Goal: Task Accomplishment & Management: Complete application form

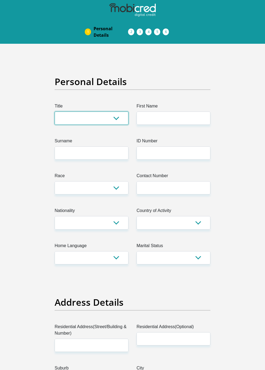
click at [85, 117] on select "Mr Ms Mrs Dr [PERSON_NAME]" at bounding box center [92, 118] width 74 height 13
select select "Ms"
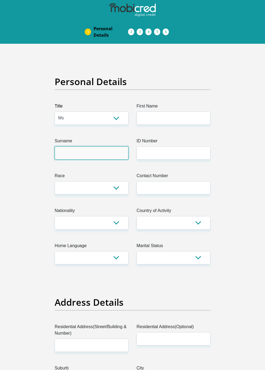
click at [96, 152] on input "Surname" at bounding box center [92, 152] width 74 height 13
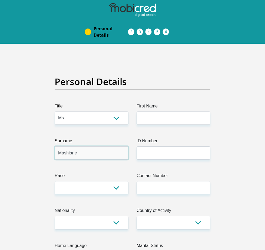
type input "Mashiane"
click at [93, 186] on select "Black Coloured Indian White Other" at bounding box center [92, 187] width 74 height 13
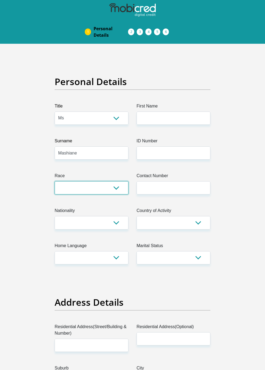
select select "1"
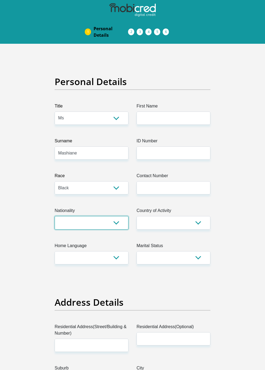
click at [95, 223] on select "[GEOGRAPHIC_DATA] [GEOGRAPHIC_DATA] [GEOGRAPHIC_DATA] [GEOGRAPHIC_DATA] [GEOGRA…" at bounding box center [92, 222] width 74 height 13
select select "ZAF"
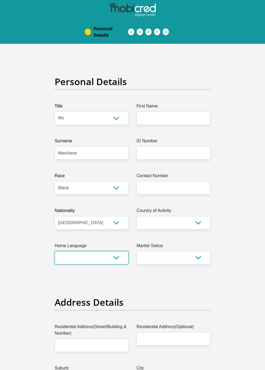
click at [94, 258] on select "Afrikaans English Sepedi South Ndebele Southern Sotho Swati Tsonga Tswana Venda…" at bounding box center [92, 257] width 74 height 13
select select "nso"
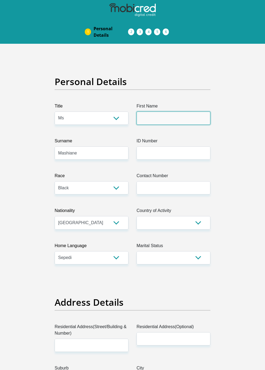
click at [176, 118] on input "First Name" at bounding box center [173, 118] width 74 height 13
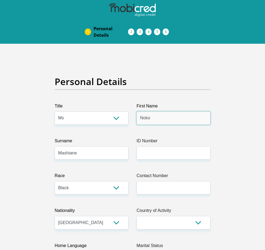
type input "Noko"
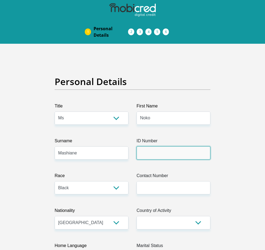
click at [179, 152] on input "ID Number" at bounding box center [173, 152] width 74 height 13
type input "[CREDIT_CARD_NUMBER]"
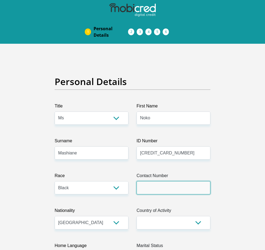
click at [176, 188] on input "Contact Number" at bounding box center [173, 187] width 74 height 13
type input "0848293693"
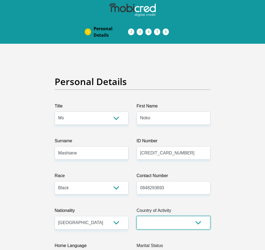
click at [177, 226] on select "[GEOGRAPHIC_DATA] [GEOGRAPHIC_DATA] [GEOGRAPHIC_DATA] [GEOGRAPHIC_DATA] [GEOGRA…" at bounding box center [173, 222] width 74 height 13
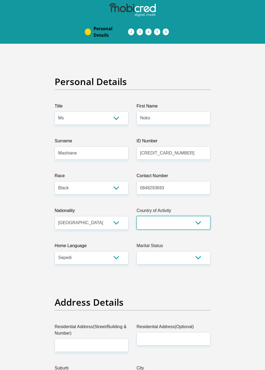
select select "ZAF"
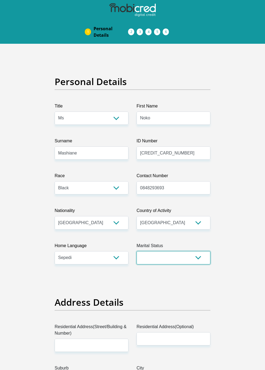
click at [178, 258] on select "Married ANC Single Divorced Widowed Married COP or Customary Law" at bounding box center [173, 257] width 74 height 13
select select "2"
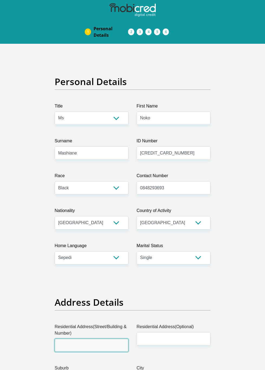
click at [94, 345] on input "Residential Address(Street/Building & Number)" at bounding box center [92, 345] width 74 height 13
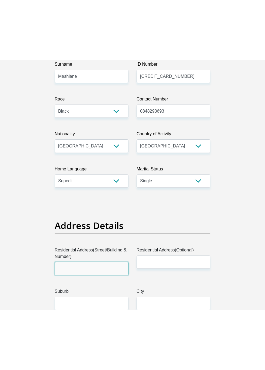
scroll to position [220, 0]
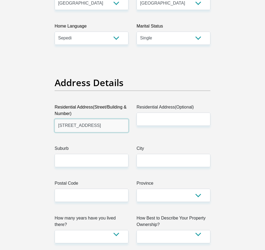
type input "[STREET_ADDRESS]"
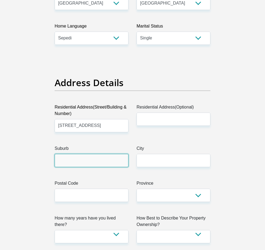
click at [96, 161] on input "Suburb" at bounding box center [92, 160] width 74 height 13
type input "Kyalami"
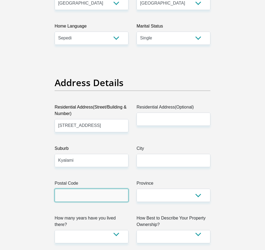
click at [99, 195] on input "Postal Code" at bounding box center [92, 195] width 74 height 13
type input "1685"
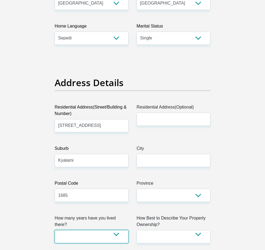
click at [89, 230] on select "less than 1 year 1-3 years 3-5 years 5+ years" at bounding box center [92, 236] width 74 height 13
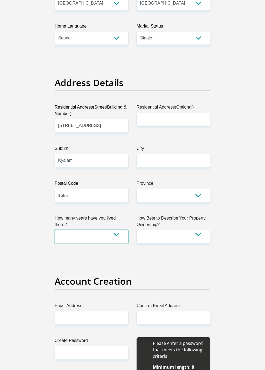
select select "5"
click at [177, 119] on input "Residential Address(Optional)" at bounding box center [173, 119] width 74 height 13
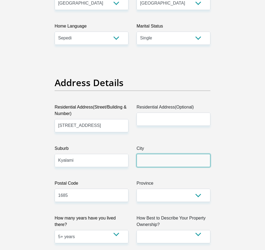
click at [162, 162] on input "City" at bounding box center [173, 160] width 74 height 13
type input "Midrand"
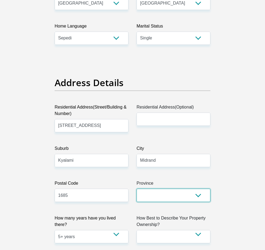
click at [163, 195] on select "Eastern Cape Free State [GEOGRAPHIC_DATA] [GEOGRAPHIC_DATA][DATE] [GEOGRAPHIC_D…" at bounding box center [173, 195] width 74 height 13
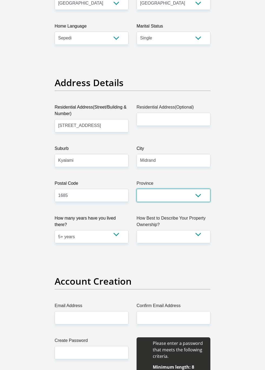
select select "Gauteng"
click at [179, 237] on select "Owned Rented Family Owned Company Dwelling" at bounding box center [173, 236] width 74 height 13
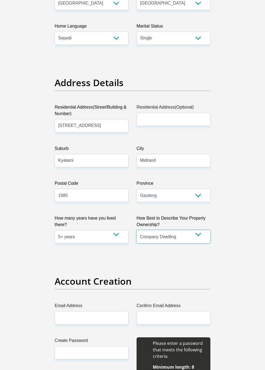
click at [183, 237] on select "Owned Rented Family Owned Company Dwelling" at bounding box center [173, 236] width 74 height 13
select select "parents"
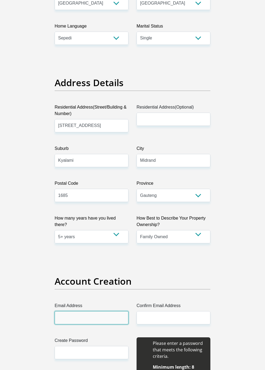
click at [92, 316] on input "Email Address" at bounding box center [92, 317] width 74 height 13
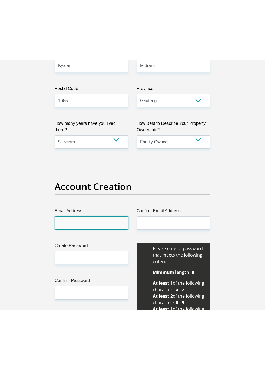
scroll to position [412, 0]
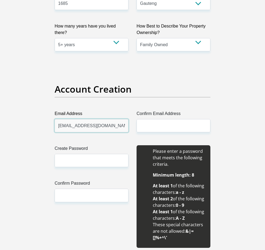
type input "[EMAIL_ADDRESS][DOMAIN_NAME]"
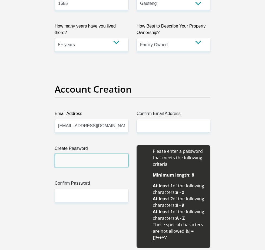
click at [99, 159] on input "Create Password" at bounding box center [92, 160] width 74 height 13
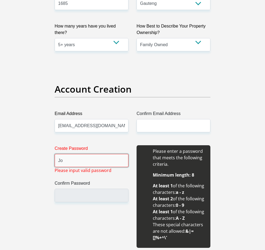
type input "J"
type input "Joffas64"
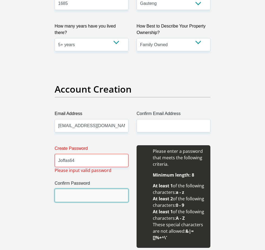
click at [99, 194] on input "Confirm Password" at bounding box center [92, 195] width 74 height 13
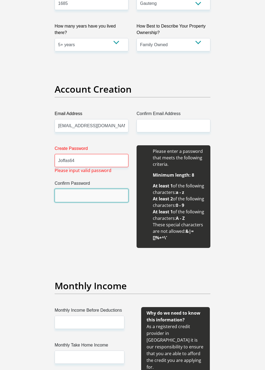
click at [96, 195] on input "Confirm Password" at bounding box center [92, 195] width 74 height 13
click at [78, 196] on input "Confirm Password" at bounding box center [92, 195] width 74 height 13
click at [85, 195] on input "Confirm Password" at bounding box center [92, 195] width 74 height 13
click at [81, 194] on input "Confirm Password" at bounding box center [92, 195] width 74 height 13
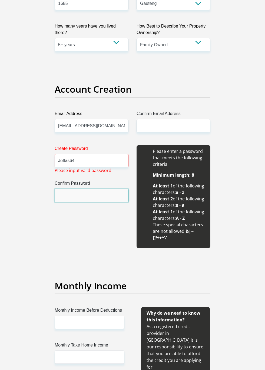
click at [83, 195] on input "Confirm Password" at bounding box center [92, 195] width 74 height 13
click at [93, 196] on input "Confirm Password" at bounding box center [92, 195] width 74 height 13
click at [87, 197] on input "Confirm Password" at bounding box center [92, 195] width 74 height 13
click at [84, 192] on input "Confirm Password" at bounding box center [92, 195] width 74 height 13
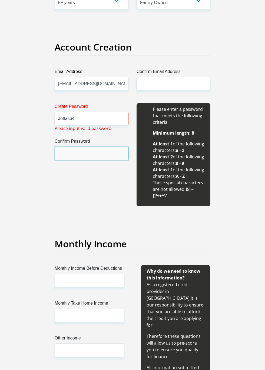
scroll to position [455, 0]
